Goal: Task Accomplishment & Management: Use online tool/utility

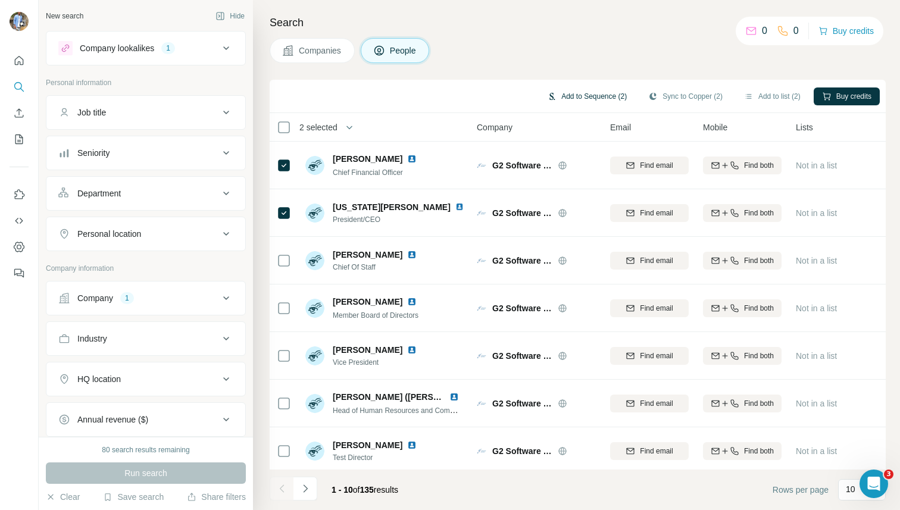
click at [556, 96] on button "Add to Sequence (2)" at bounding box center [586, 96] width 96 height 18
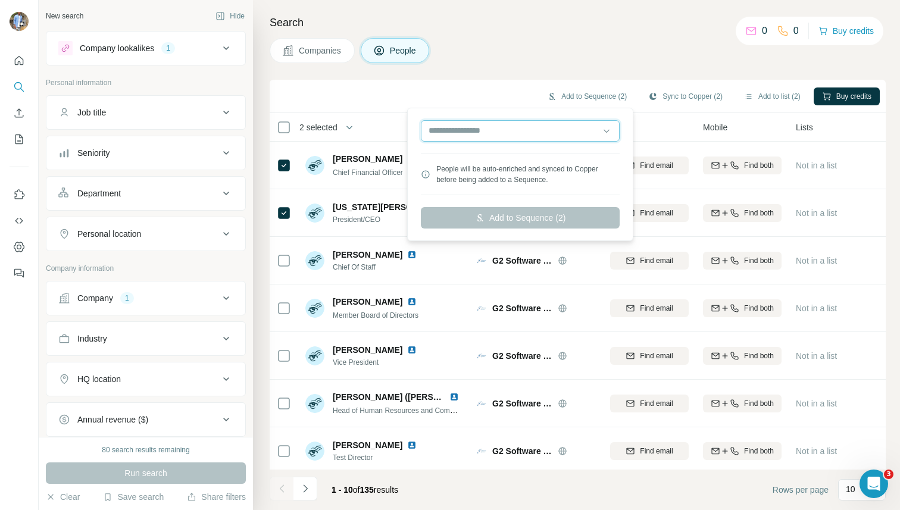
click at [506, 137] on input "text" at bounding box center [520, 130] width 199 height 21
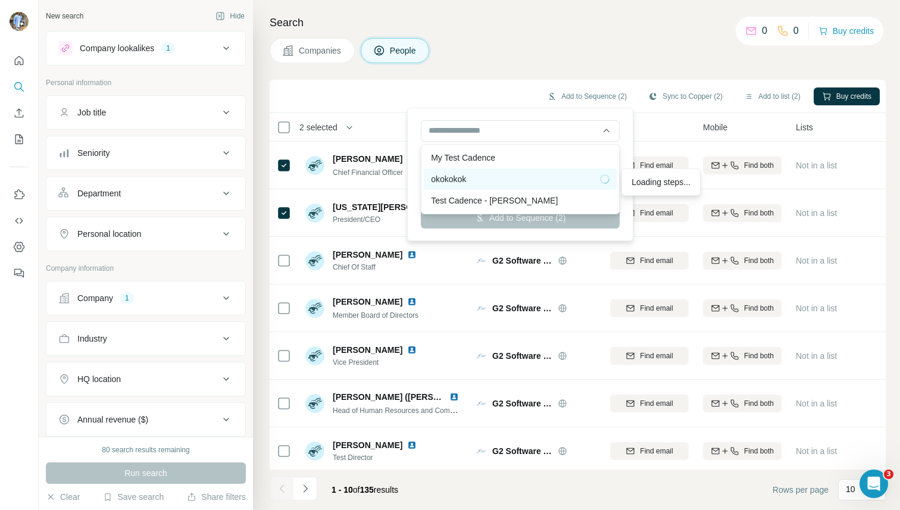
click at [456, 179] on div "okokokok" at bounding box center [520, 179] width 178 height 12
type input "**********"
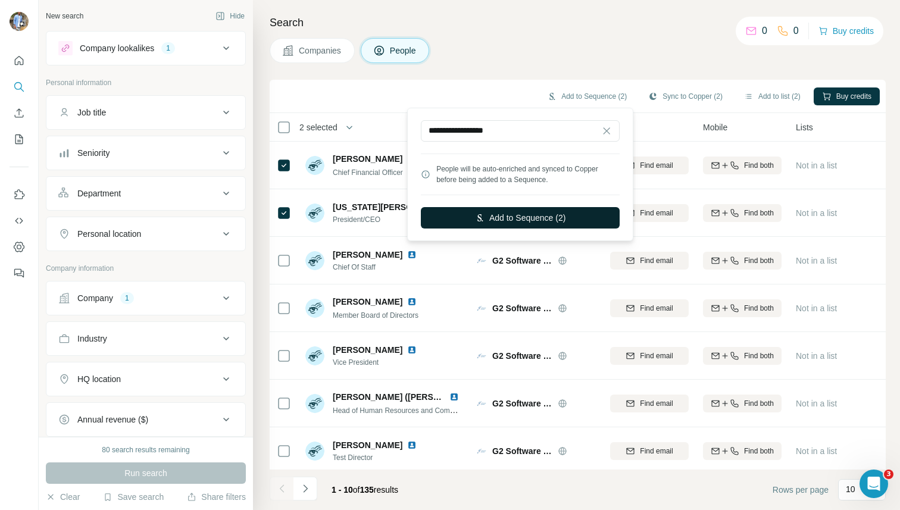
click at [535, 217] on button "Add to Sequence (2)" at bounding box center [520, 217] width 199 height 21
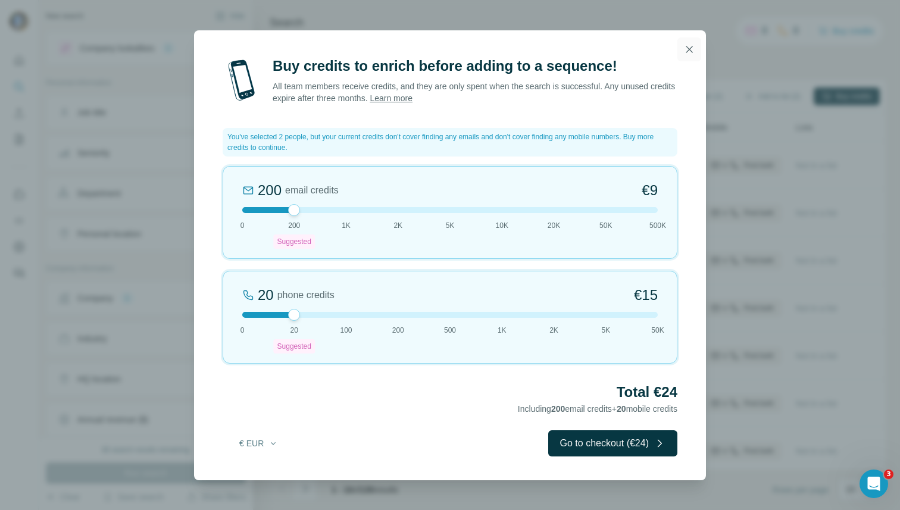
click at [691, 47] on icon "button" at bounding box center [689, 49] width 12 height 12
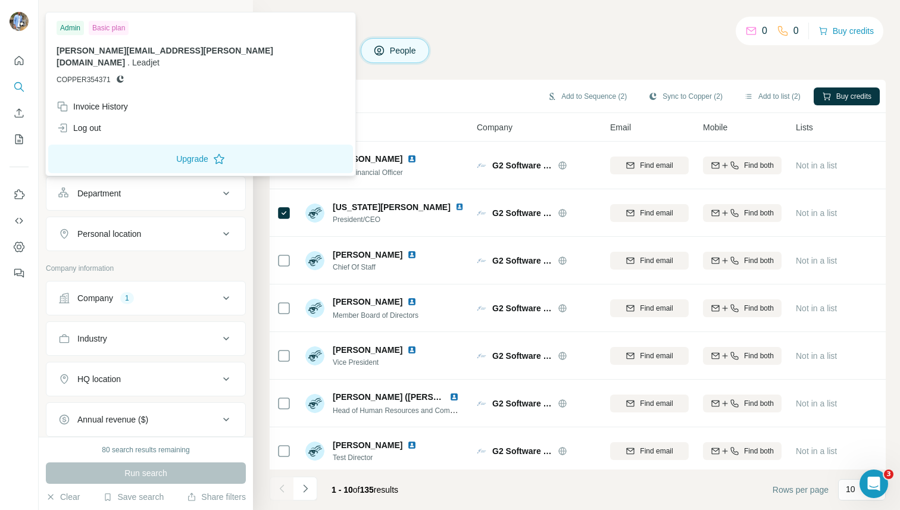
click at [13, 17] on img at bounding box center [19, 21] width 19 height 19
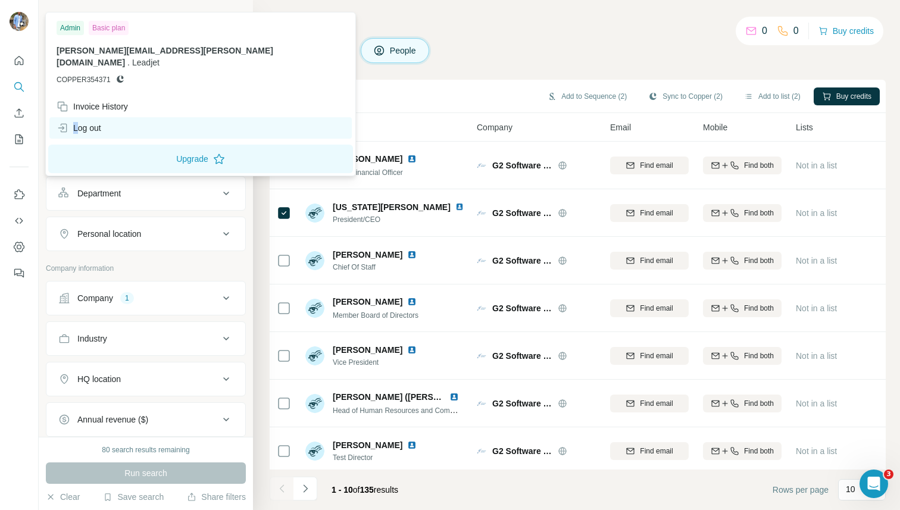
click at [76, 122] on div "Log out" at bounding box center [79, 128] width 45 height 12
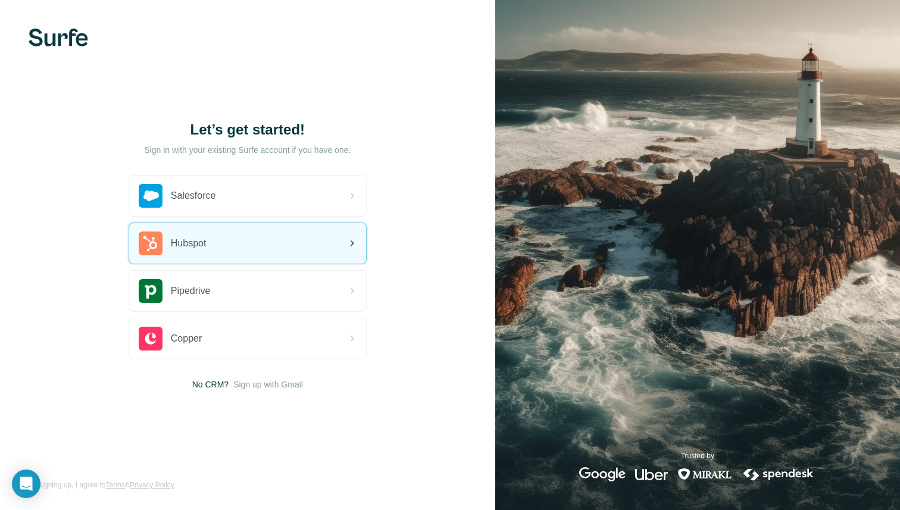
click at [225, 245] on div "Hubspot" at bounding box center [247, 243] width 237 height 40
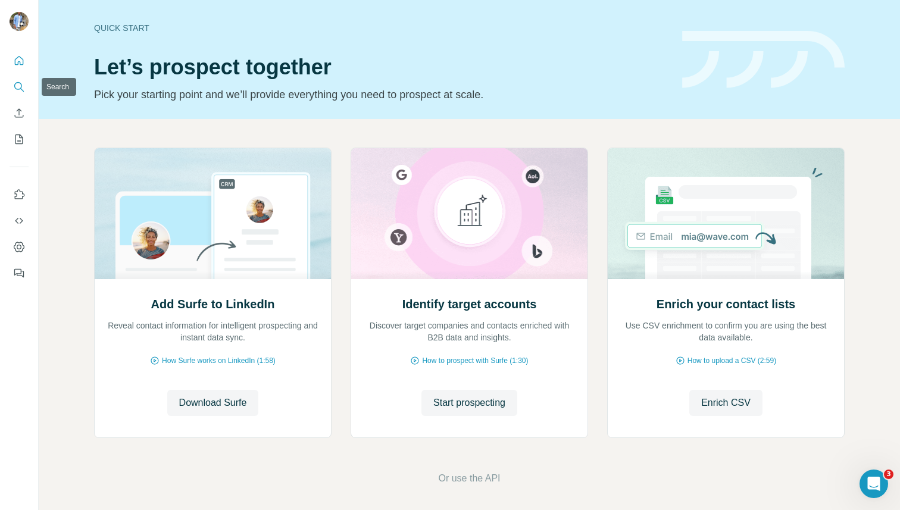
click at [20, 89] on icon "Search" at bounding box center [19, 87] width 12 height 12
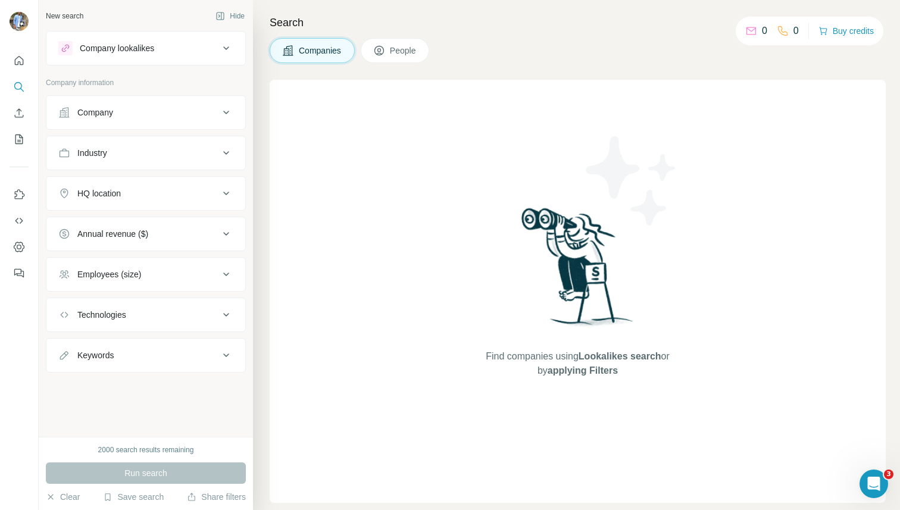
click at [411, 51] on span "People" at bounding box center [403, 51] width 27 height 12
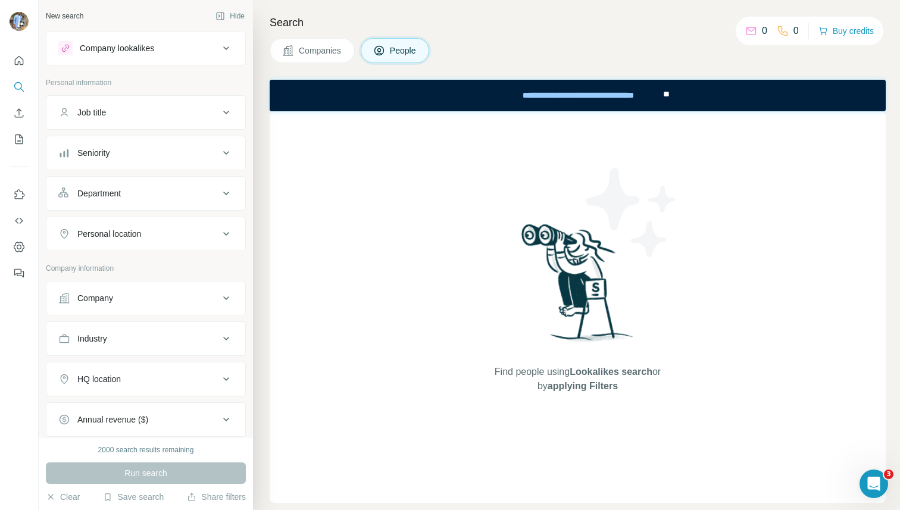
click at [123, 153] on div "Seniority" at bounding box center [138, 153] width 161 height 12
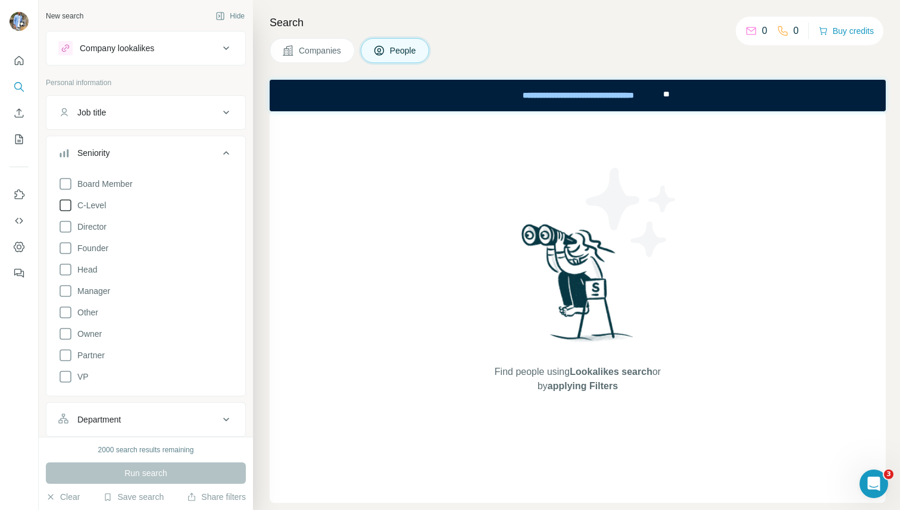
click at [93, 205] on span "C-Level" at bounding box center [89, 205] width 33 height 12
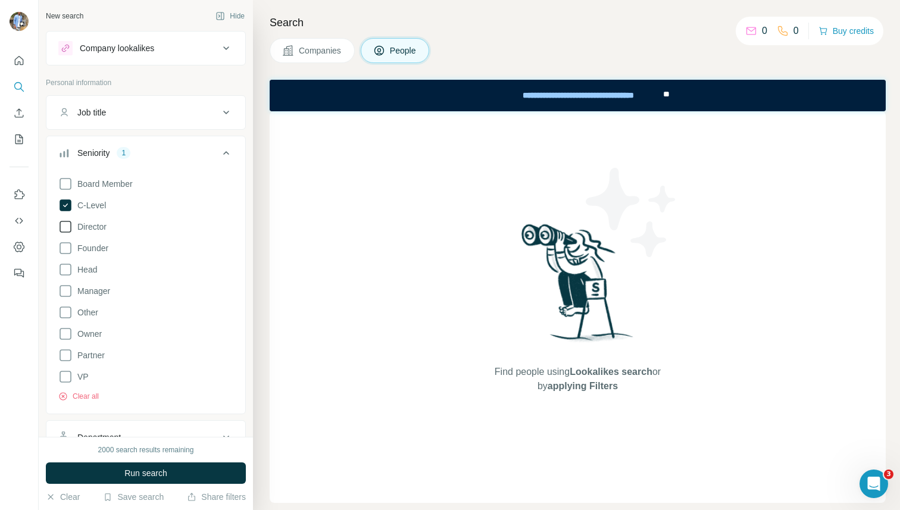
click at [90, 224] on span "Director" at bounding box center [90, 227] width 34 height 12
click at [140, 477] on span "Run search" at bounding box center [145, 473] width 43 height 12
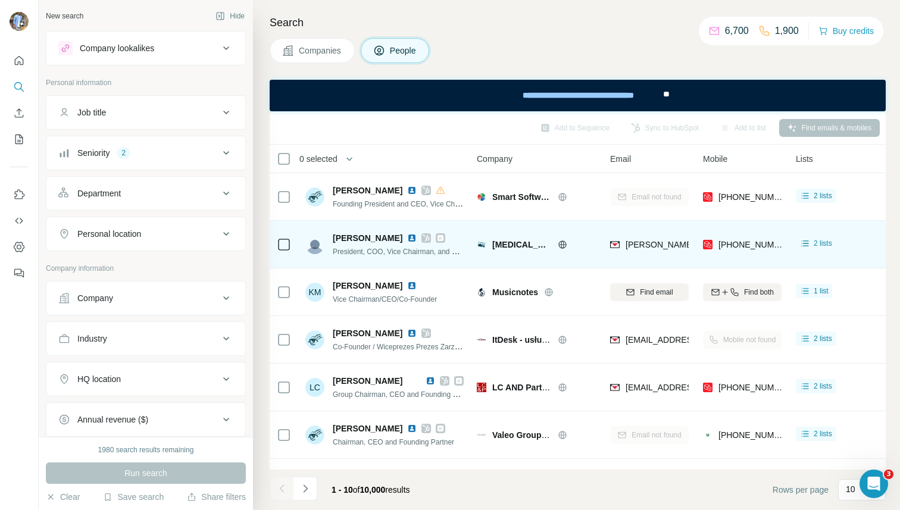
scroll to position [180, 0]
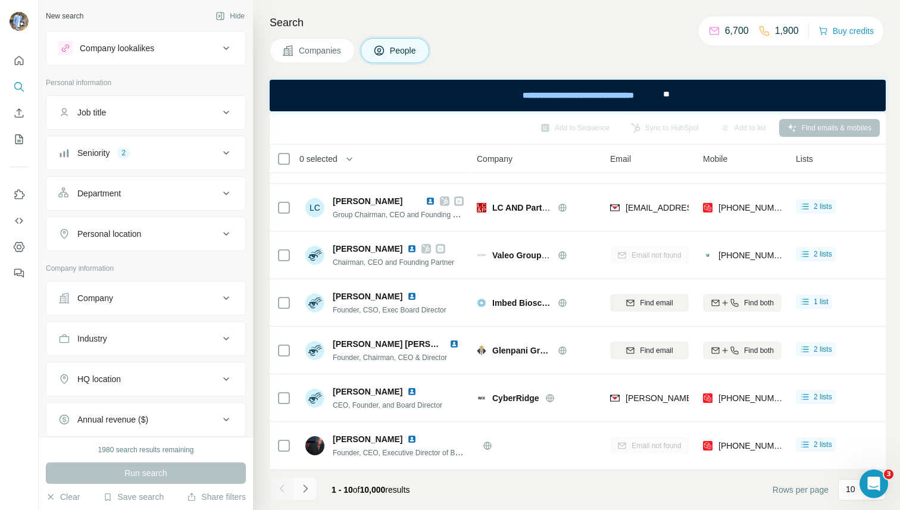
click at [304, 493] on icon "Navigate to next page" at bounding box center [305, 489] width 12 height 12
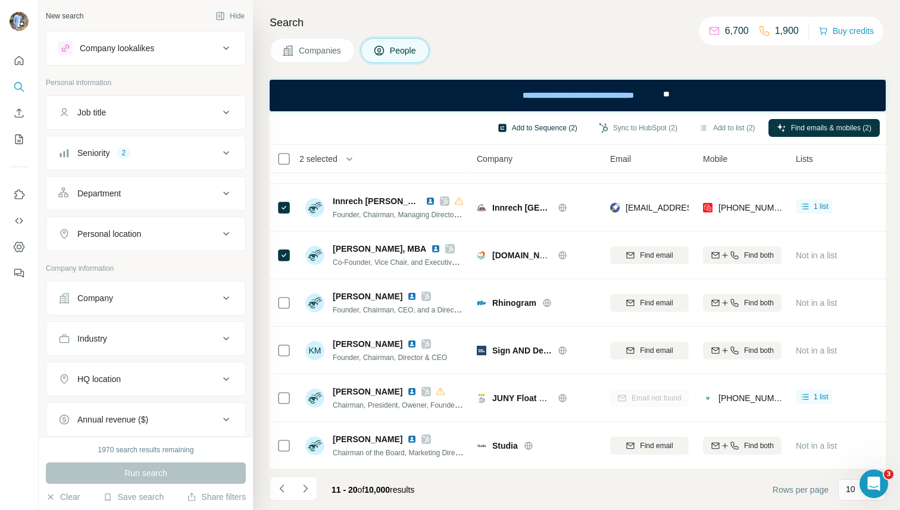
click at [555, 124] on button "Add to Sequence (2)" at bounding box center [537, 128] width 96 height 18
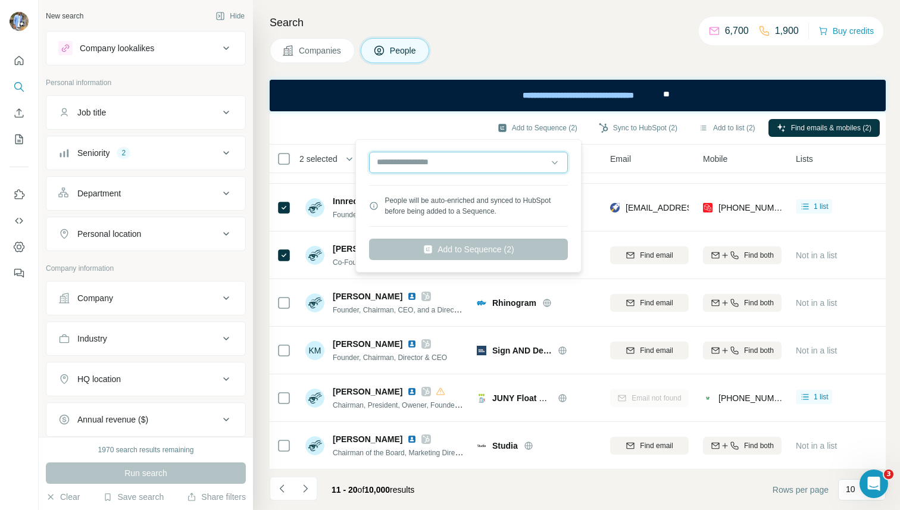
click at [457, 167] on input "text" at bounding box center [468, 162] width 199 height 21
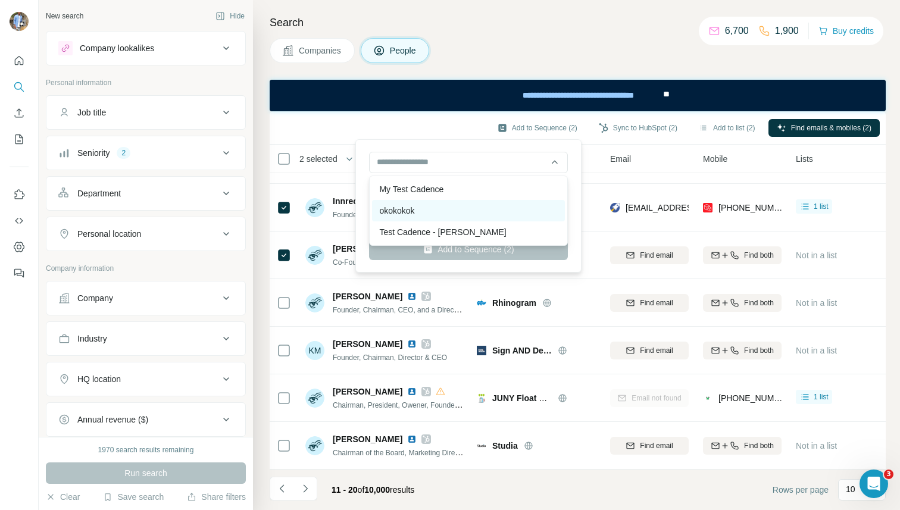
click at [424, 212] on div "okokokok" at bounding box center [468, 210] width 193 height 21
type input "********"
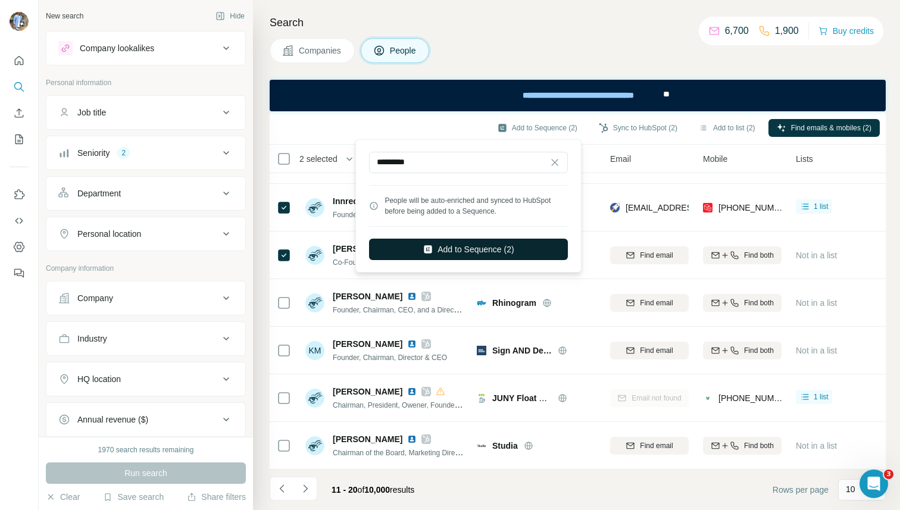
click at [444, 244] on button "Add to Sequence (2)" at bounding box center [468, 249] width 199 height 21
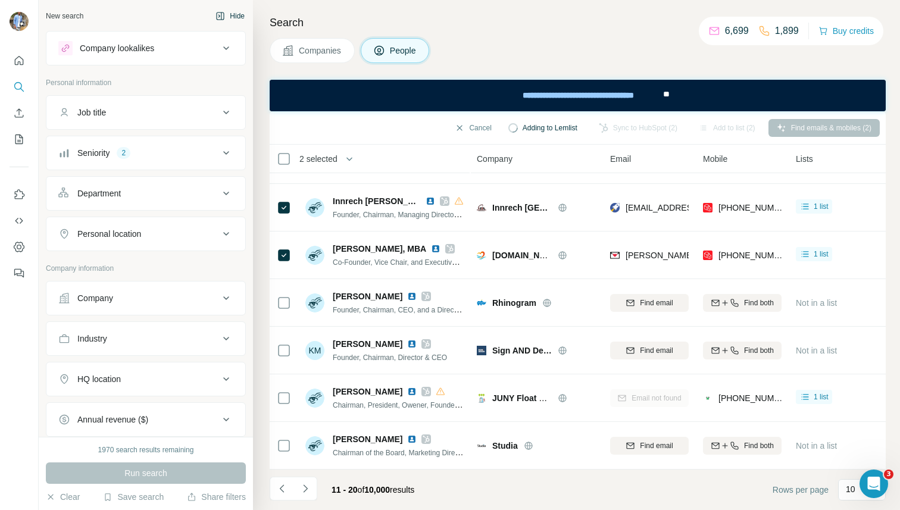
click at [248, 7] on button "Hide" at bounding box center [230, 16] width 46 height 18
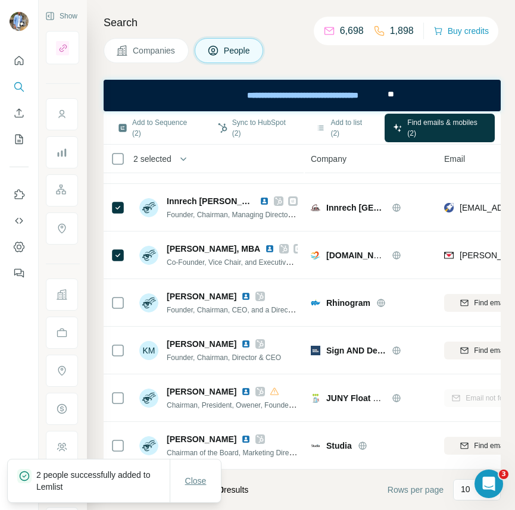
click at [196, 478] on span "Close" at bounding box center [195, 481] width 21 height 12
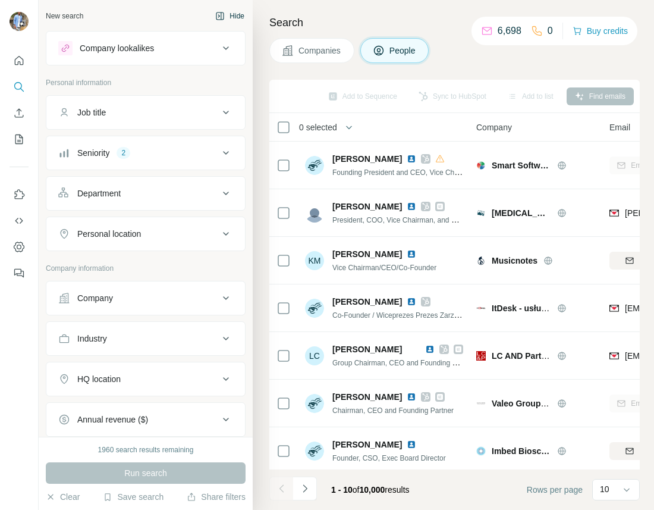
click at [226, 10] on button "Hide" at bounding box center [230, 16] width 46 height 18
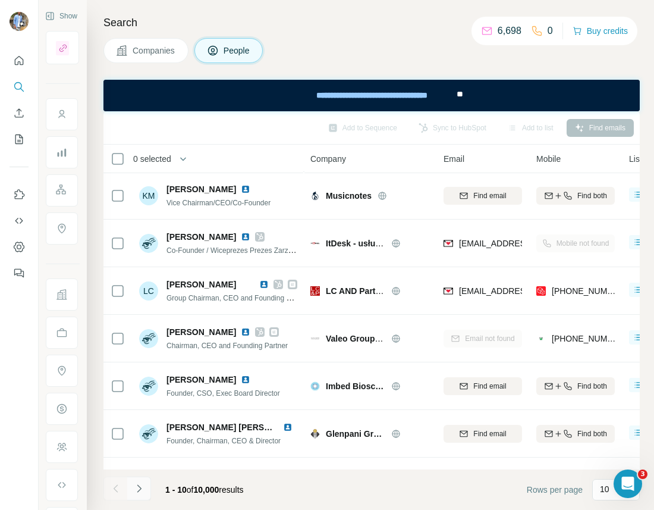
click at [138, 486] on icon "Navigate to next page" at bounding box center [139, 489] width 12 height 12
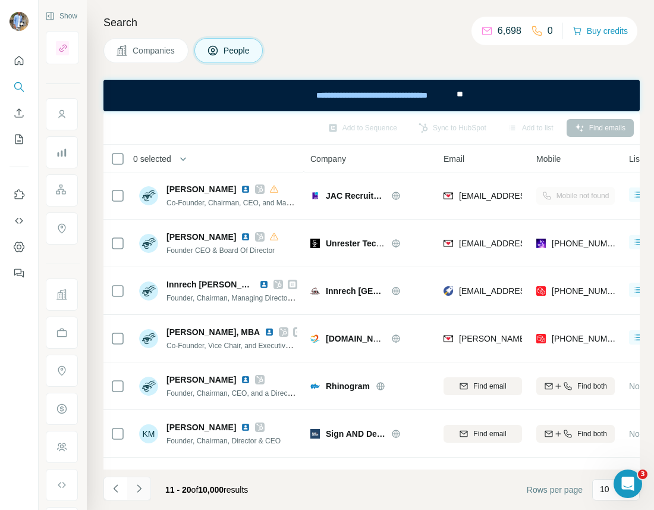
click at [145, 486] on button "Navigate to next page" at bounding box center [139, 489] width 24 height 24
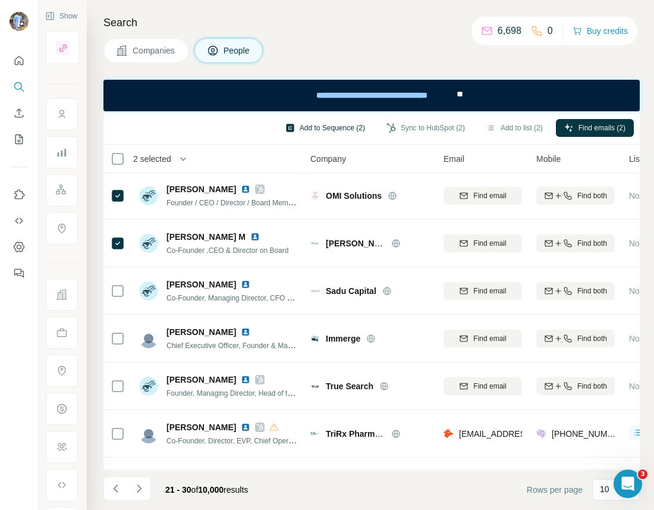
click at [309, 131] on button "Add to Sequence (2)" at bounding box center [325, 128] width 96 height 18
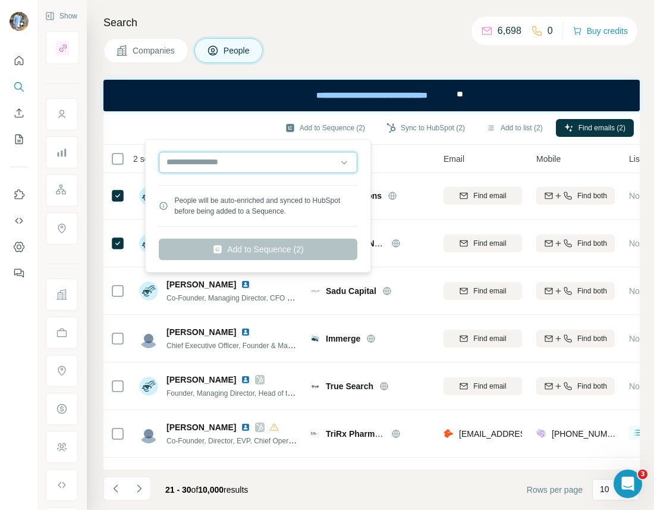
click at [275, 160] on input "text" at bounding box center [258, 162] width 199 height 21
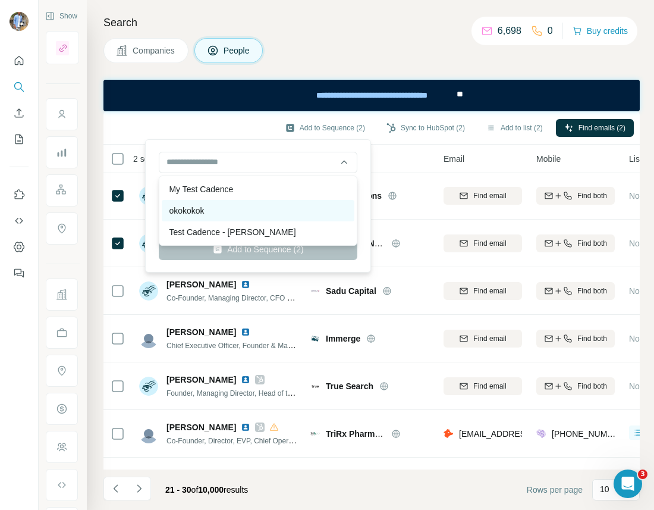
click at [242, 212] on div "okokokok" at bounding box center [258, 210] width 193 height 21
type input "********"
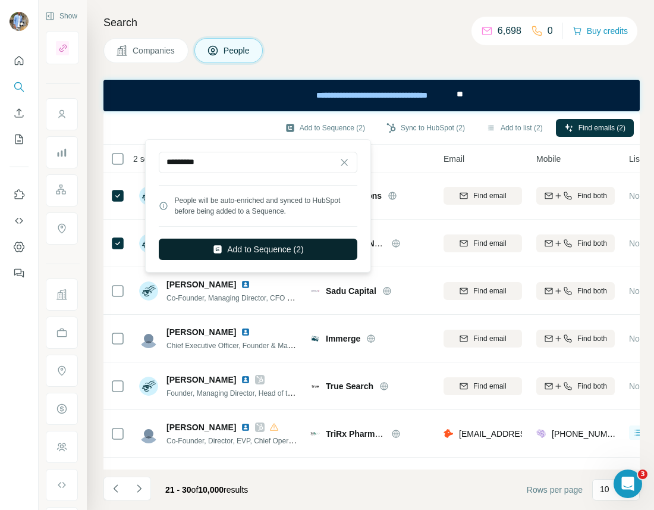
click at [256, 249] on button "Add to Sequence (2)" at bounding box center [258, 249] width 199 height 21
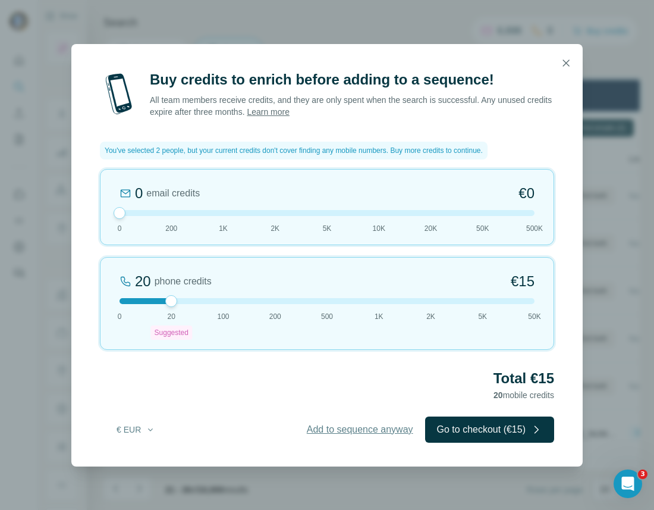
click at [334, 424] on span "Add to sequence anyway" at bounding box center [360, 429] width 107 height 14
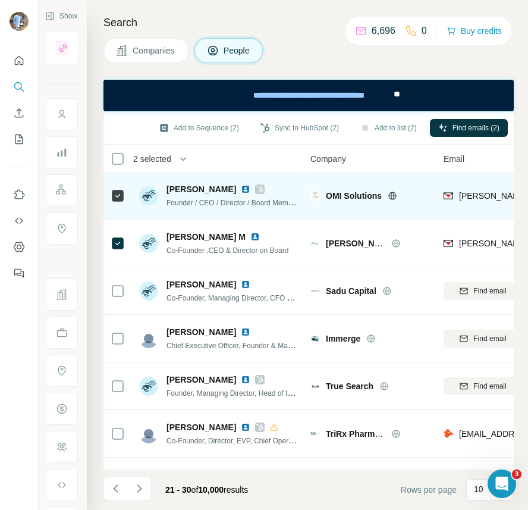
click at [119, 185] on div at bounding box center [118, 195] width 14 height 33
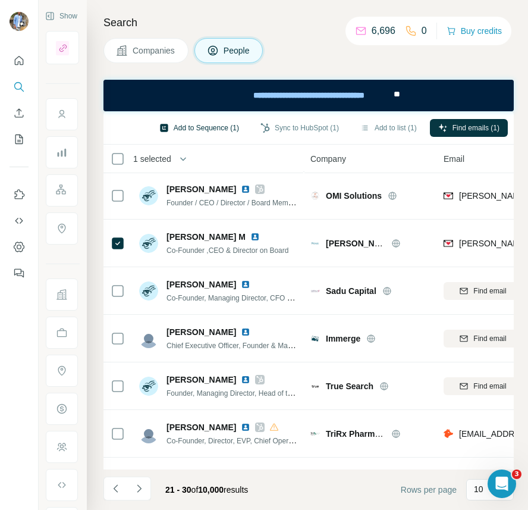
click at [215, 130] on button "Add to Sequence (1)" at bounding box center [199, 128] width 96 height 18
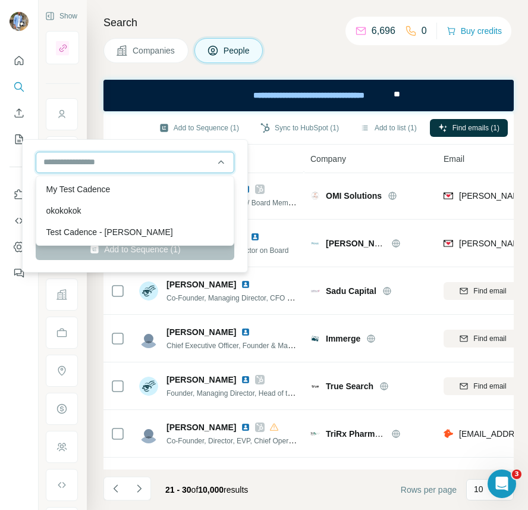
click at [124, 165] on input "text" at bounding box center [135, 162] width 199 height 21
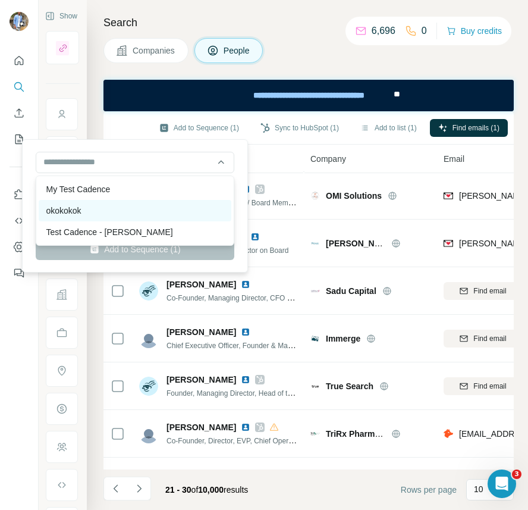
click at [95, 206] on div "okokokok" at bounding box center [135, 210] width 193 height 21
type input "********"
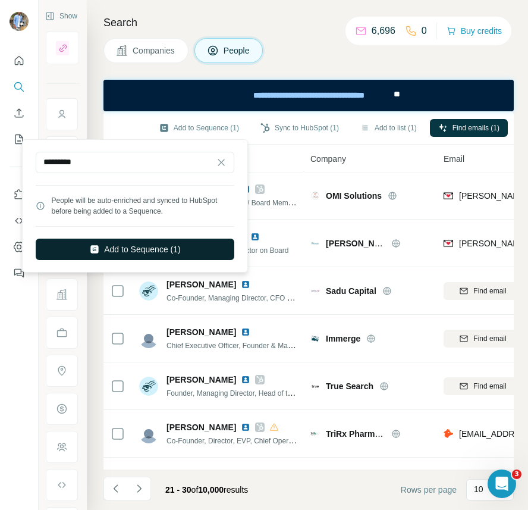
click at [120, 250] on button "Add to Sequence (1)" at bounding box center [135, 249] width 199 height 21
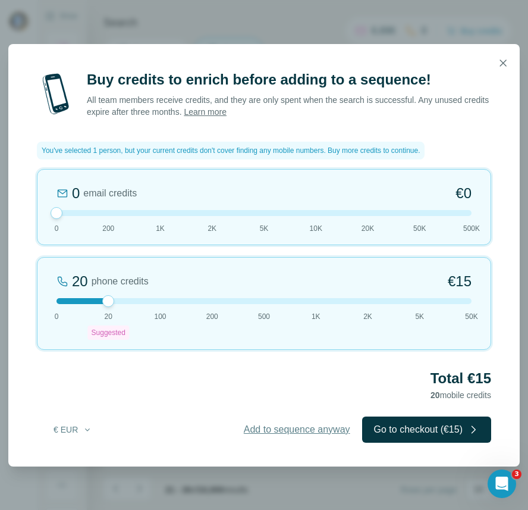
click at [270, 425] on span "Add to sequence anyway" at bounding box center [297, 429] width 107 height 14
